Goal: Task Accomplishment & Management: Manage account settings

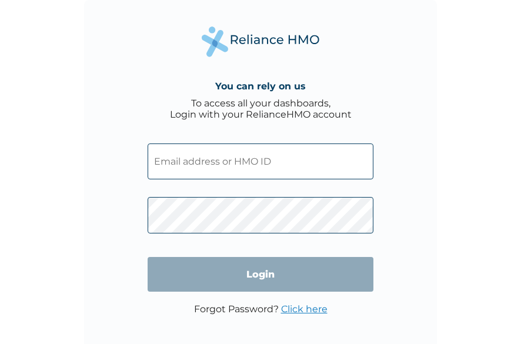
type input "CLG/10081/A"
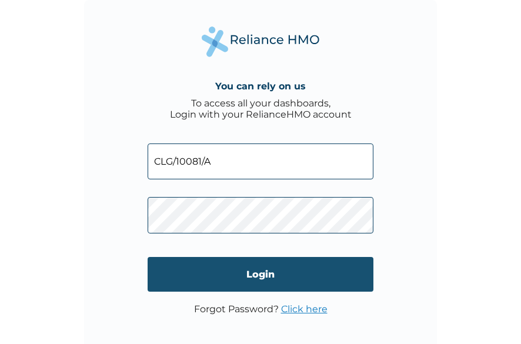
click at [268, 275] on input "Login" at bounding box center [261, 274] width 226 height 35
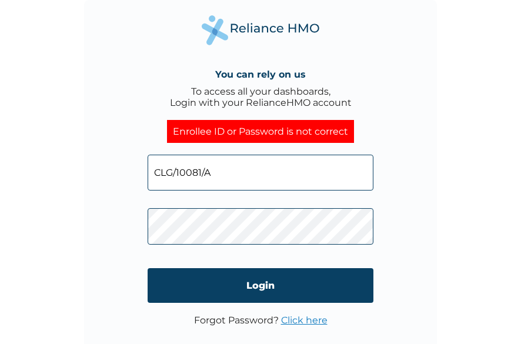
click at [227, 179] on input "CLG/10081/A" at bounding box center [261, 173] width 226 height 36
type input "CLG/10081/A UJX6oO8zQw"
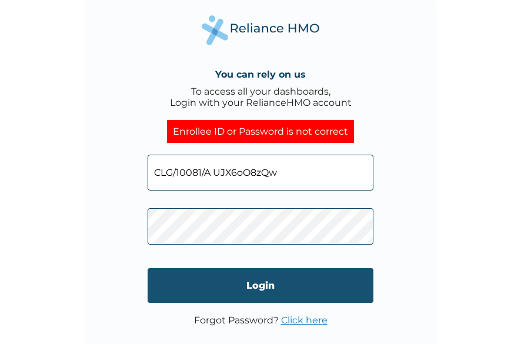
click at [258, 285] on input "Login" at bounding box center [261, 285] width 226 height 35
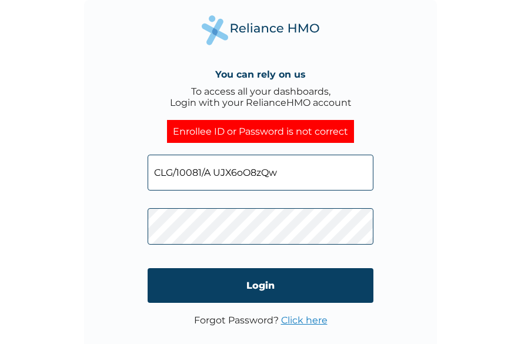
click at [288, 172] on input "CLG/10081/A UJX6oO8zQw" at bounding box center [261, 173] width 226 height 36
type input "CLG/10081/A"
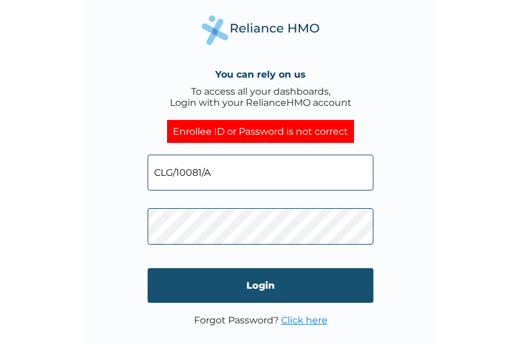
click at [175, 285] on input "Login" at bounding box center [261, 285] width 226 height 35
click at [235, 284] on input "Login" at bounding box center [261, 285] width 226 height 35
click at [192, 281] on input "Login" at bounding box center [261, 285] width 226 height 35
click at [310, 286] on input "Login" at bounding box center [261, 285] width 226 height 35
